Goal: Find contact information: Find contact information

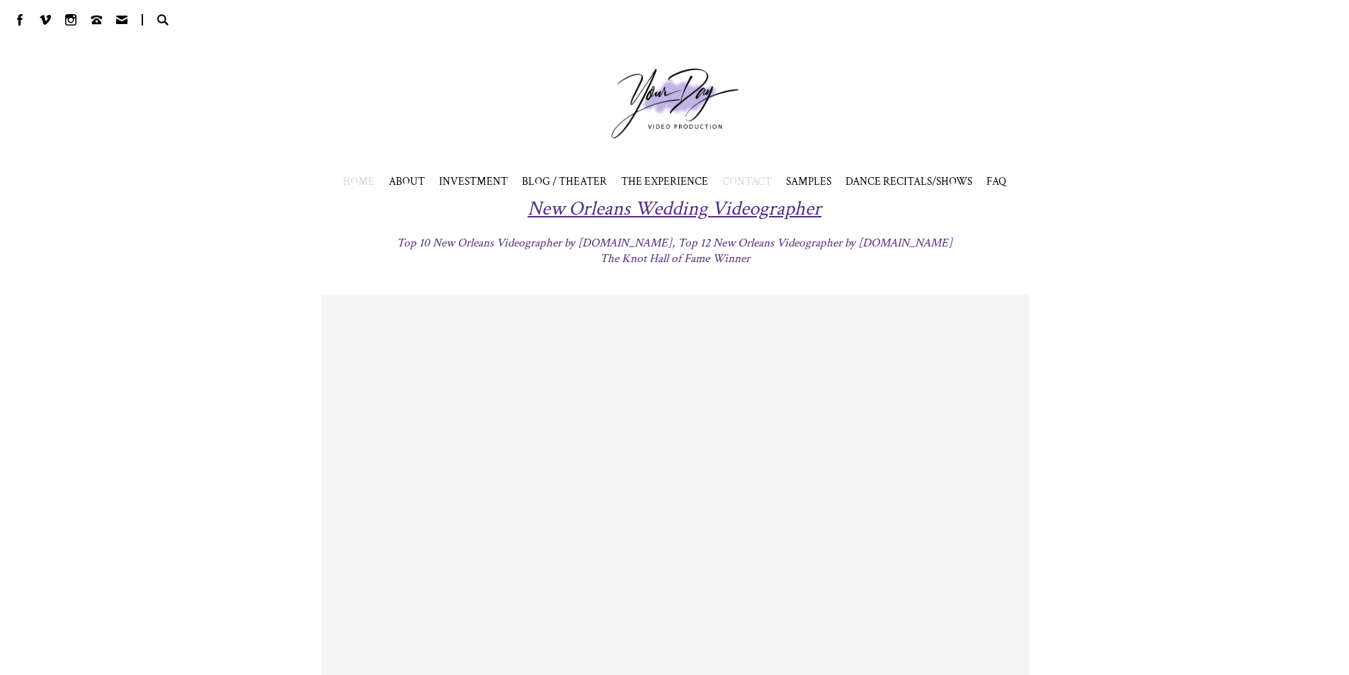
click at [744, 185] on span "CONTACT" at bounding box center [747, 181] width 50 height 14
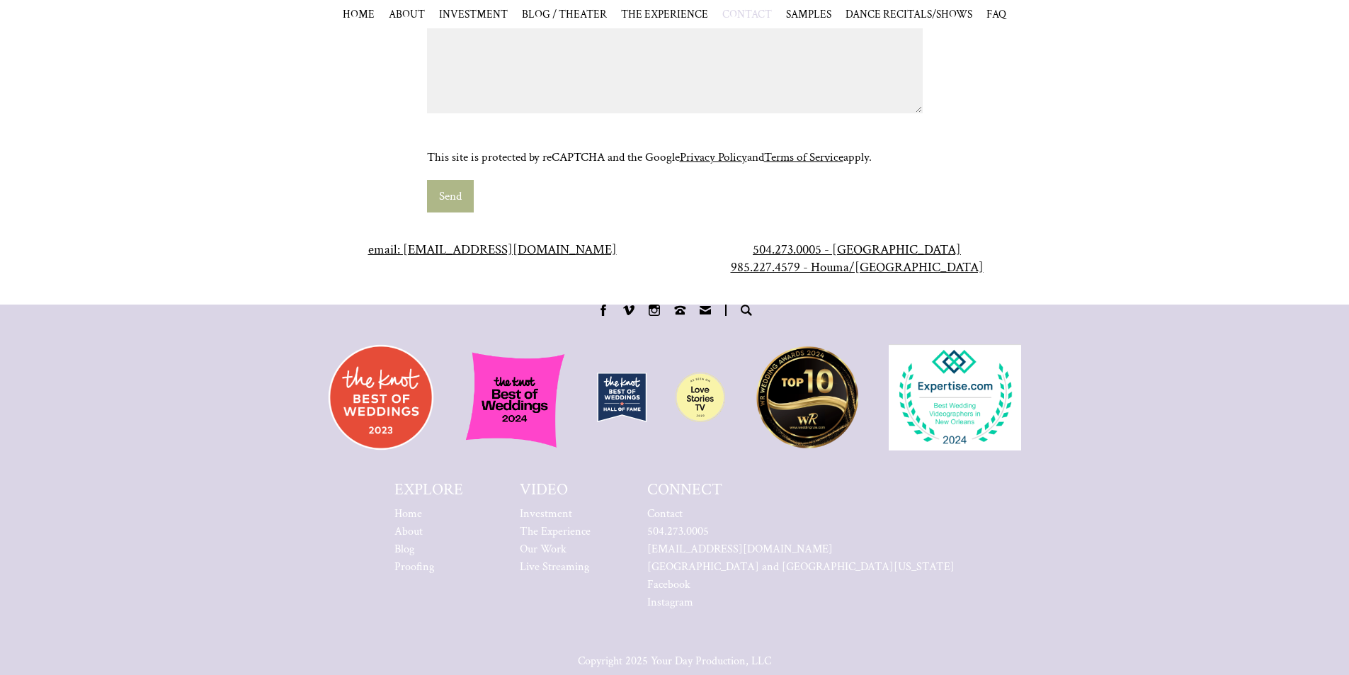
scroll to position [1062, 0]
drag, startPoint x: 608, startPoint y: 261, endPoint x: 416, endPoint y: 255, distance: 192.6
click at [416, 255] on center "email: [EMAIL_ADDRESS][DOMAIN_NAME]" at bounding box center [492, 248] width 336 height 18
copy link "[EMAIL_ADDRESS][DOMAIN_NAME]"
